Goal: Task Accomplishment & Management: Manage account settings

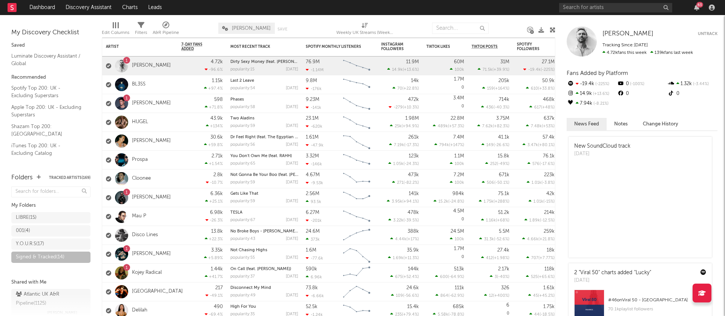
click at [698, 7] on div "63" at bounding box center [700, 5] width 7 height 6
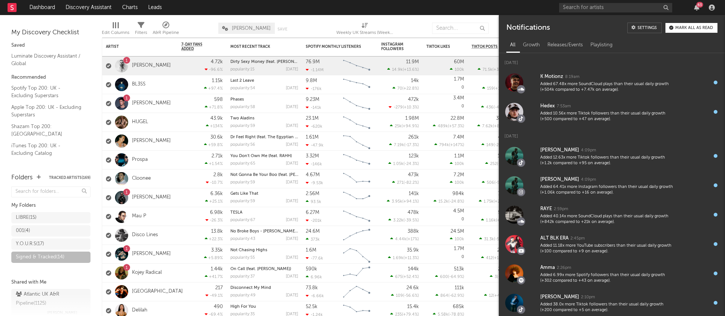
click at [699, 6] on div "63" at bounding box center [700, 5] width 7 height 6
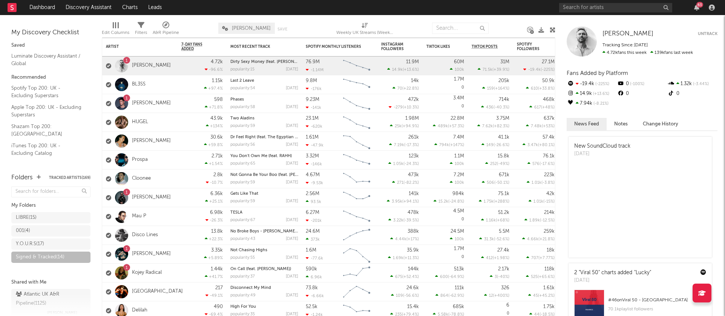
click at [698, 6] on div "63" at bounding box center [700, 5] width 7 height 6
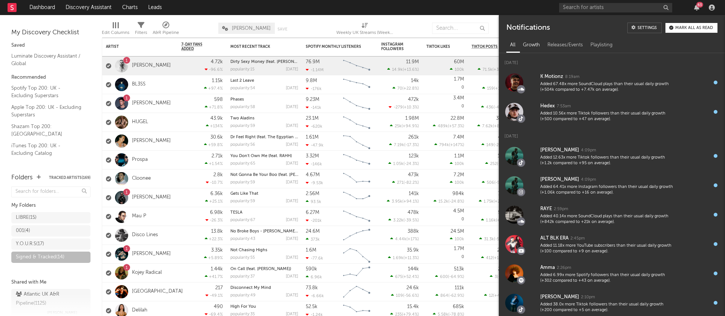
click at [536, 43] on div "Growth" at bounding box center [531, 45] width 25 height 13
click at [514, 43] on div "All" at bounding box center [513, 45] width 13 height 13
click at [604, 5] on input "text" at bounding box center [615, 7] width 113 height 9
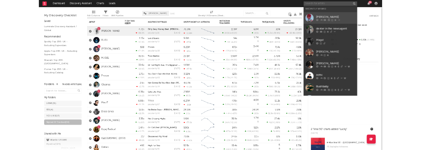
scroll to position [0, 0]
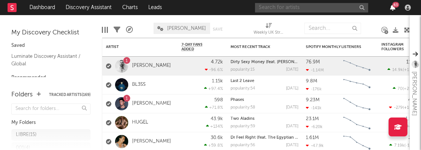
click at [392, 7] on icon "button" at bounding box center [392, 8] width 5 height 6
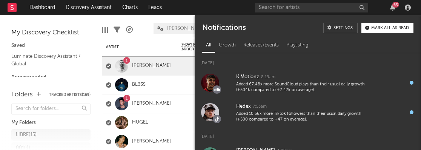
click at [387, 22] on div "Notifications Settings Mark all as read" at bounding box center [308, 25] width 226 height 20
click at [386, 29] on div "Mark all as read" at bounding box center [390, 28] width 38 height 4
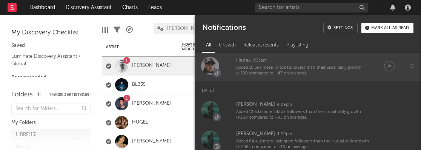
scroll to position [51, 0]
